Goal: Information Seeking & Learning: Check status

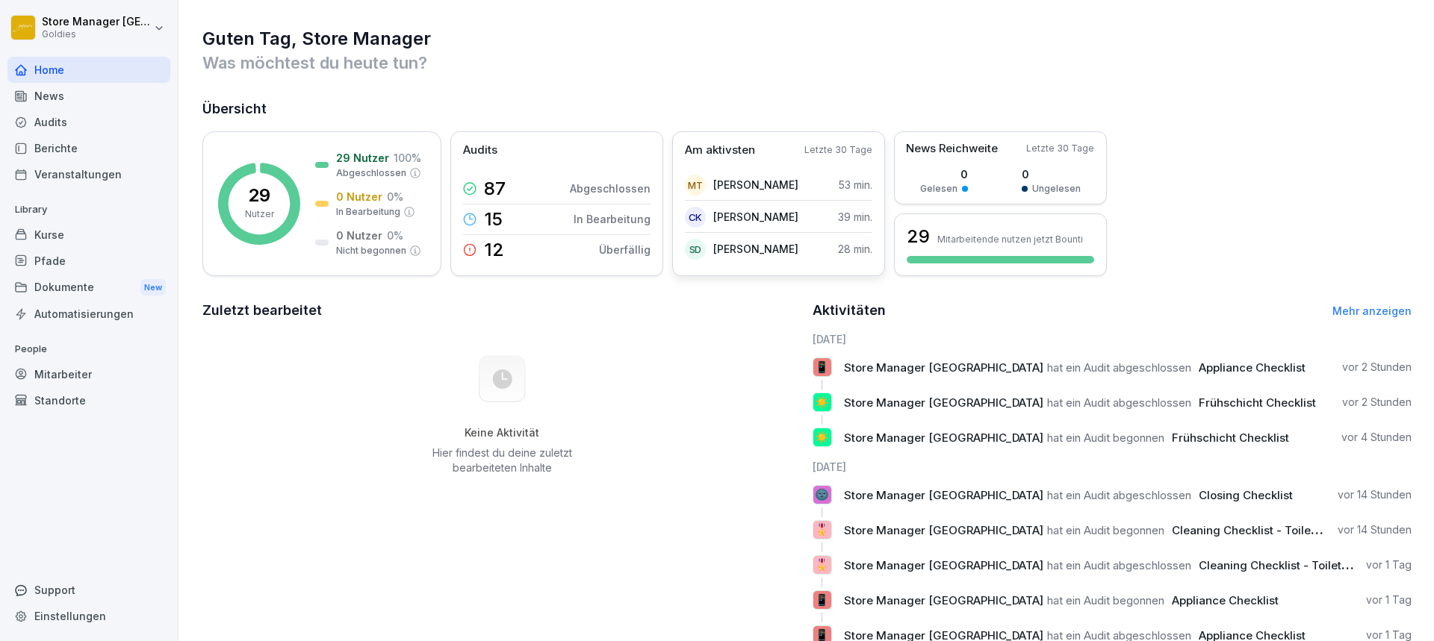
click at [783, 155] on div "Am aktivsten Letzte 30 Tage" at bounding box center [778, 150] width 187 height 17
click at [738, 149] on p "Am aktivsten" at bounding box center [720, 150] width 70 height 17
click at [304, 196] on div "29 Nutzer 29 Nutzer 100 % Abgeschlossen 0 Nutzer 0 % In Bearbeitung 0 Nutzer 0 …" at bounding box center [321, 203] width 239 height 145
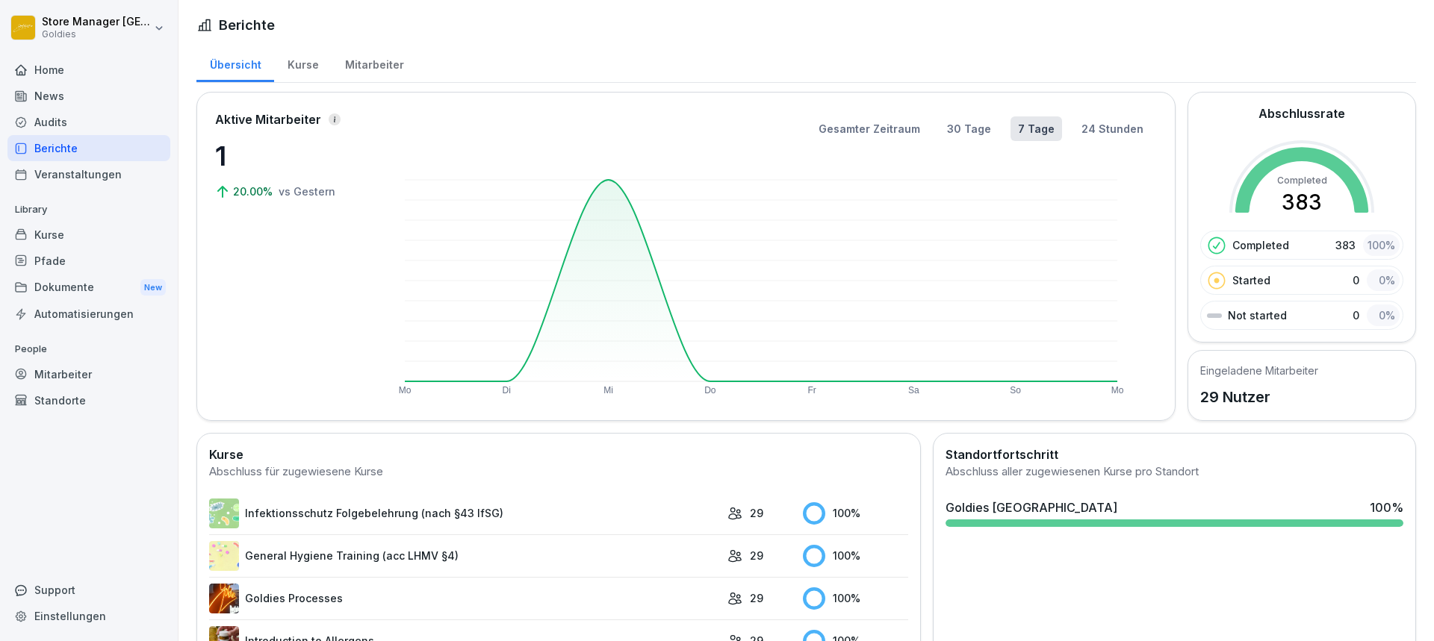
click at [302, 69] on div "Kurse" at bounding box center [302, 63] width 57 height 38
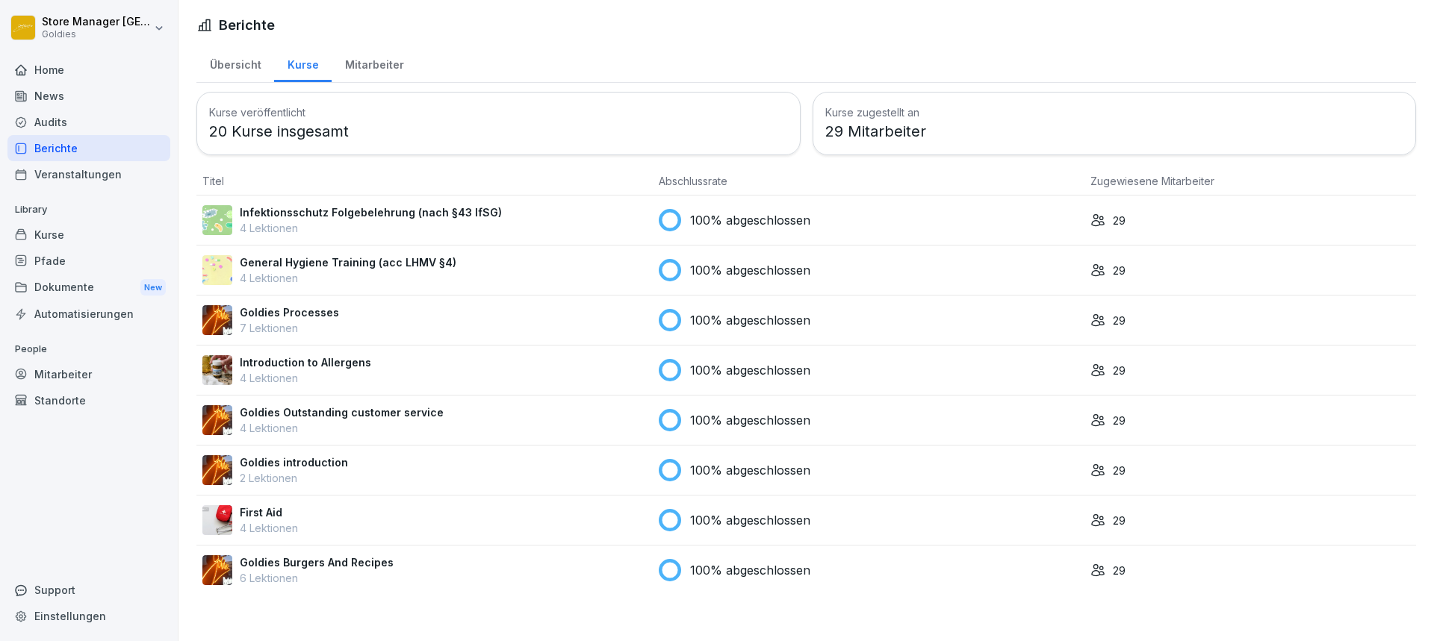
click at [395, 58] on div "Mitarbeiter" at bounding box center [374, 63] width 85 height 38
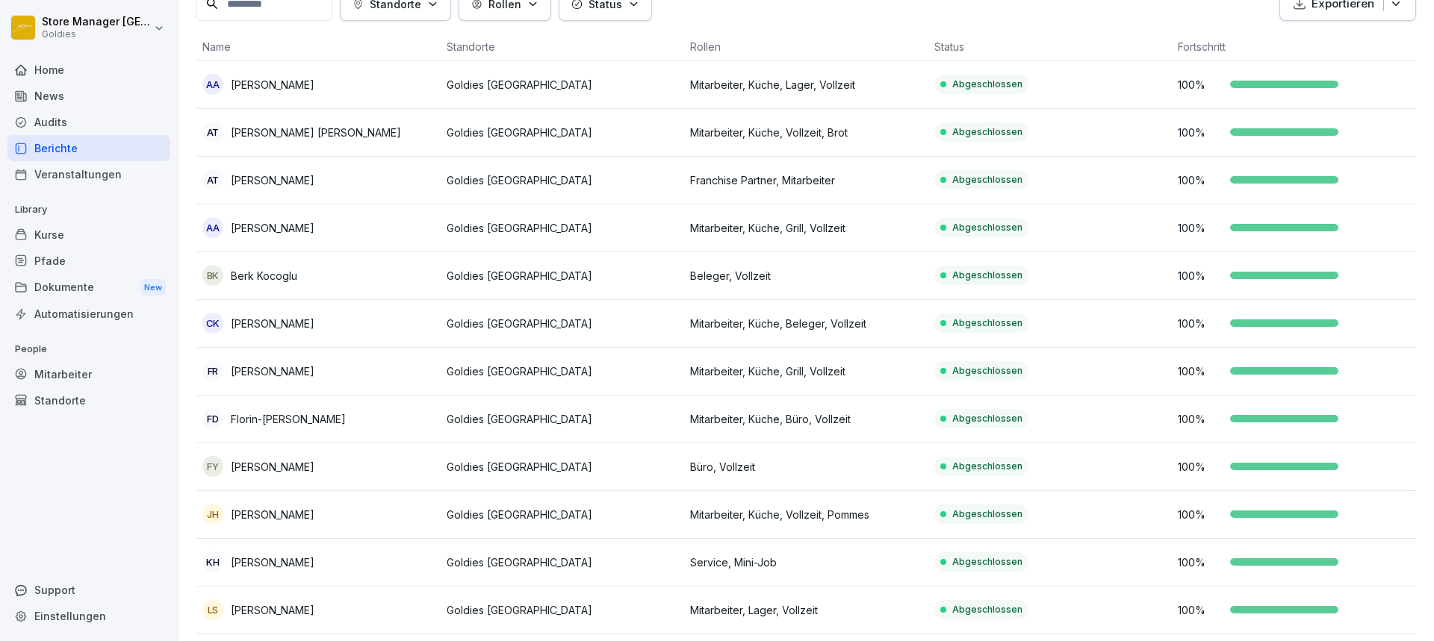
scroll to position [149, 0]
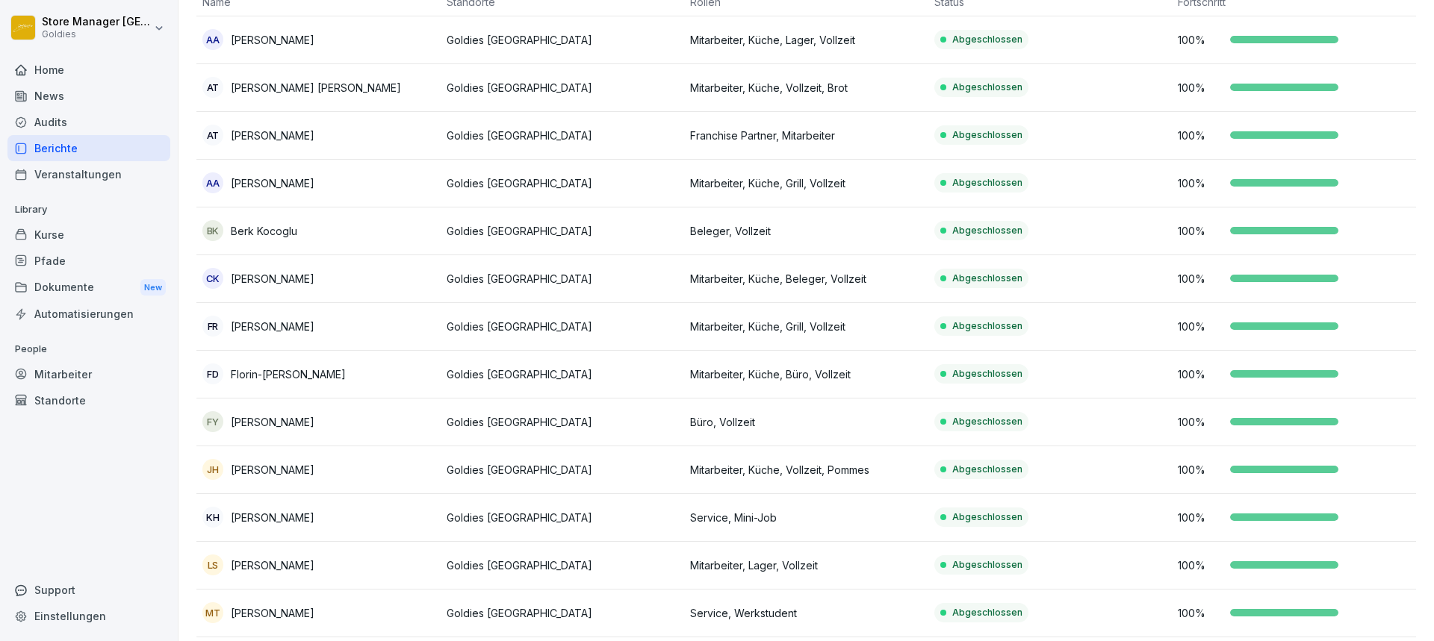
click at [1097, 376] on td "Abgeschlossen" at bounding box center [1050, 375] width 244 height 48
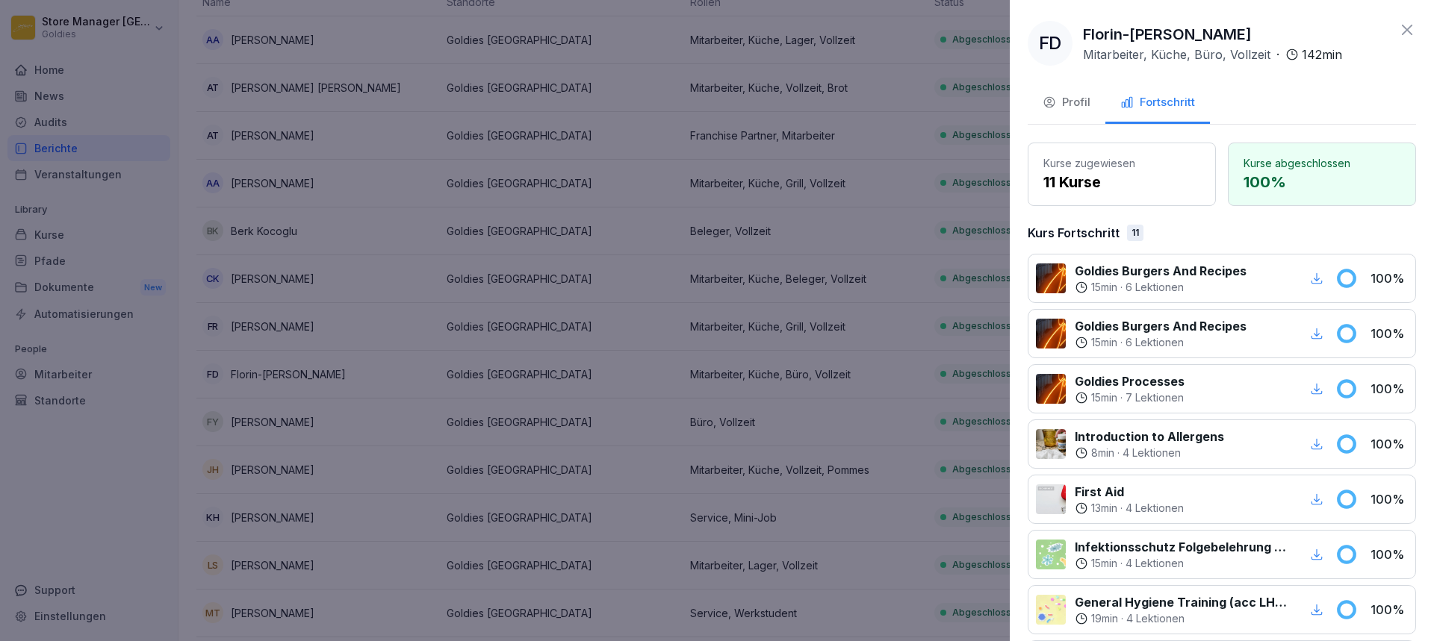
click at [739, 253] on div at bounding box center [717, 320] width 1434 height 641
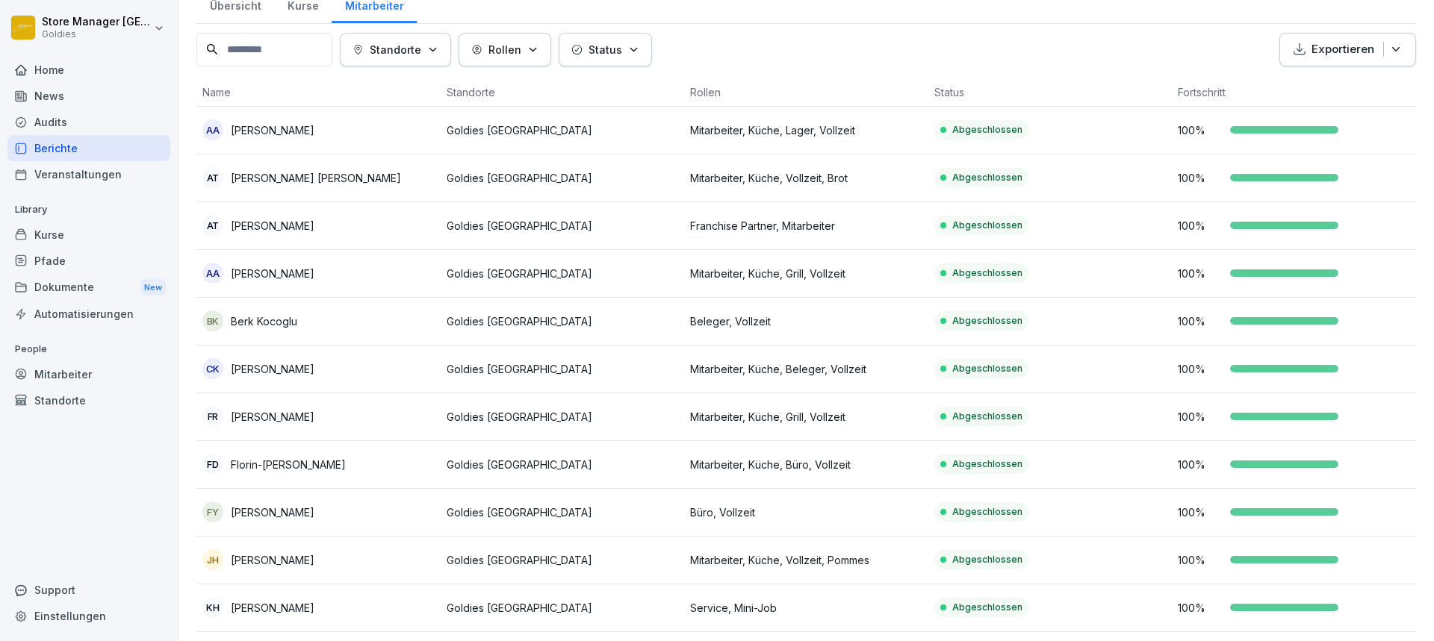
scroll to position [0, 0]
